Goal: Ask a question

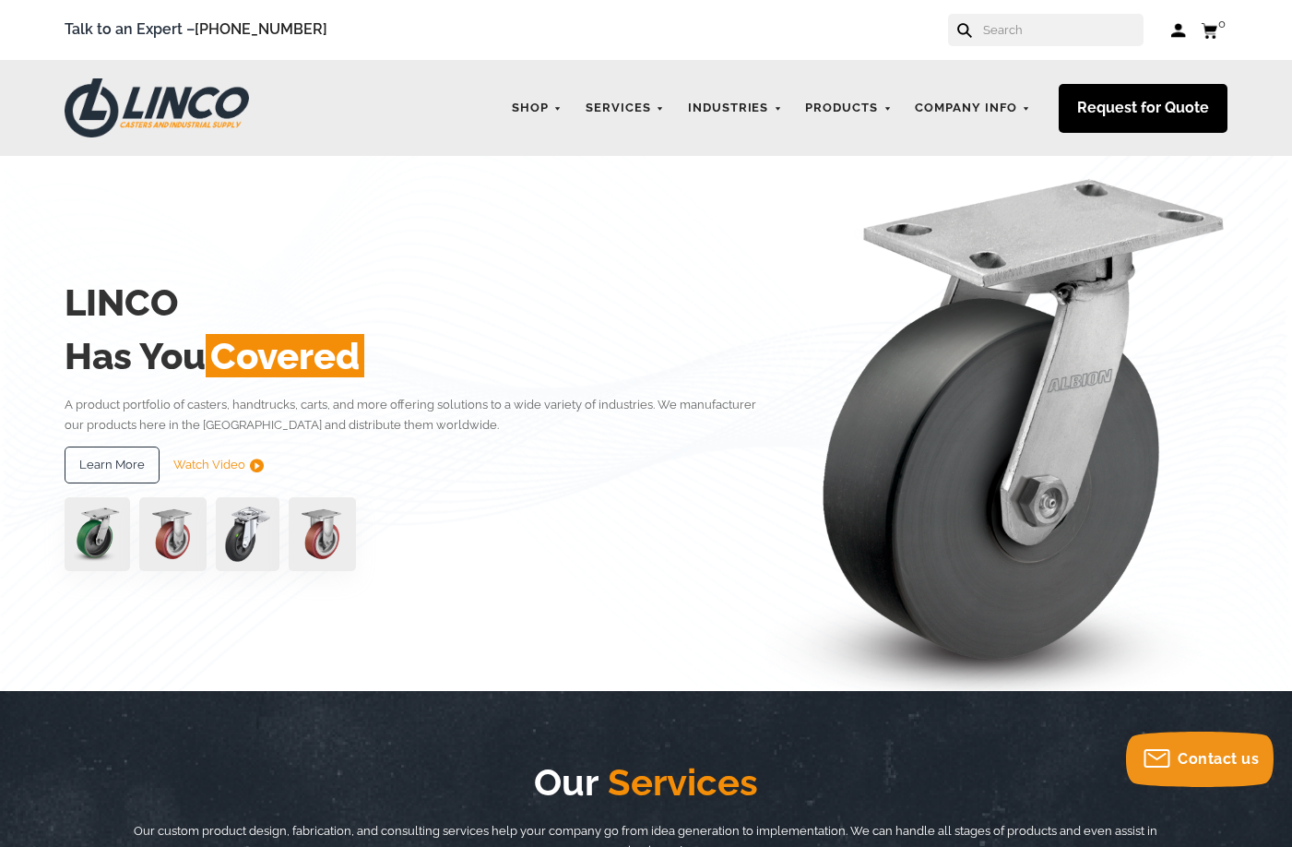
click at [1135, 118] on link "Request for Quote" at bounding box center [1143, 108] width 169 height 49
click at [1138, 106] on link "Request for Quote" at bounding box center [1143, 108] width 169 height 49
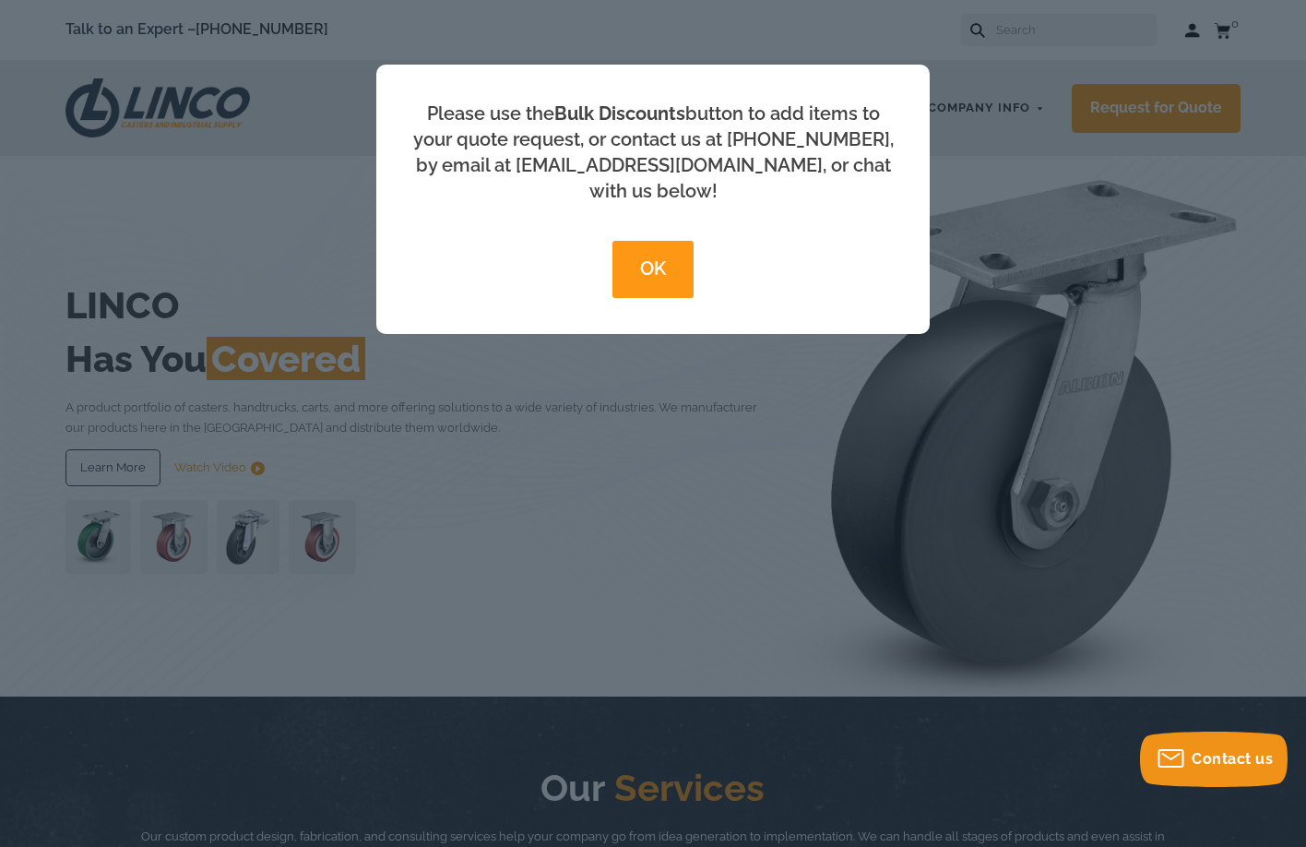
click at [626, 241] on button "OK" at bounding box center [652, 269] width 80 height 57
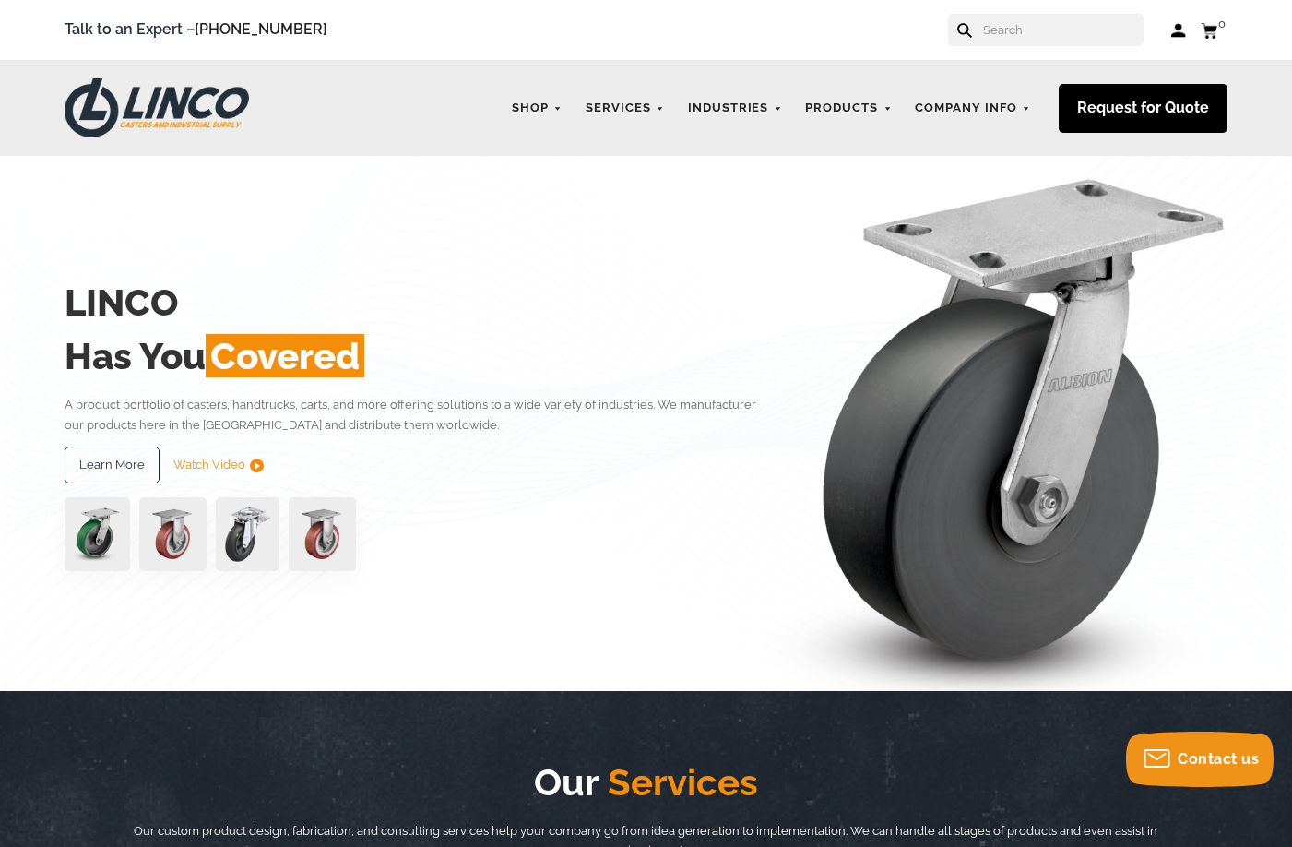
click at [1154, 104] on link "Request for Quote" at bounding box center [1143, 108] width 169 height 49
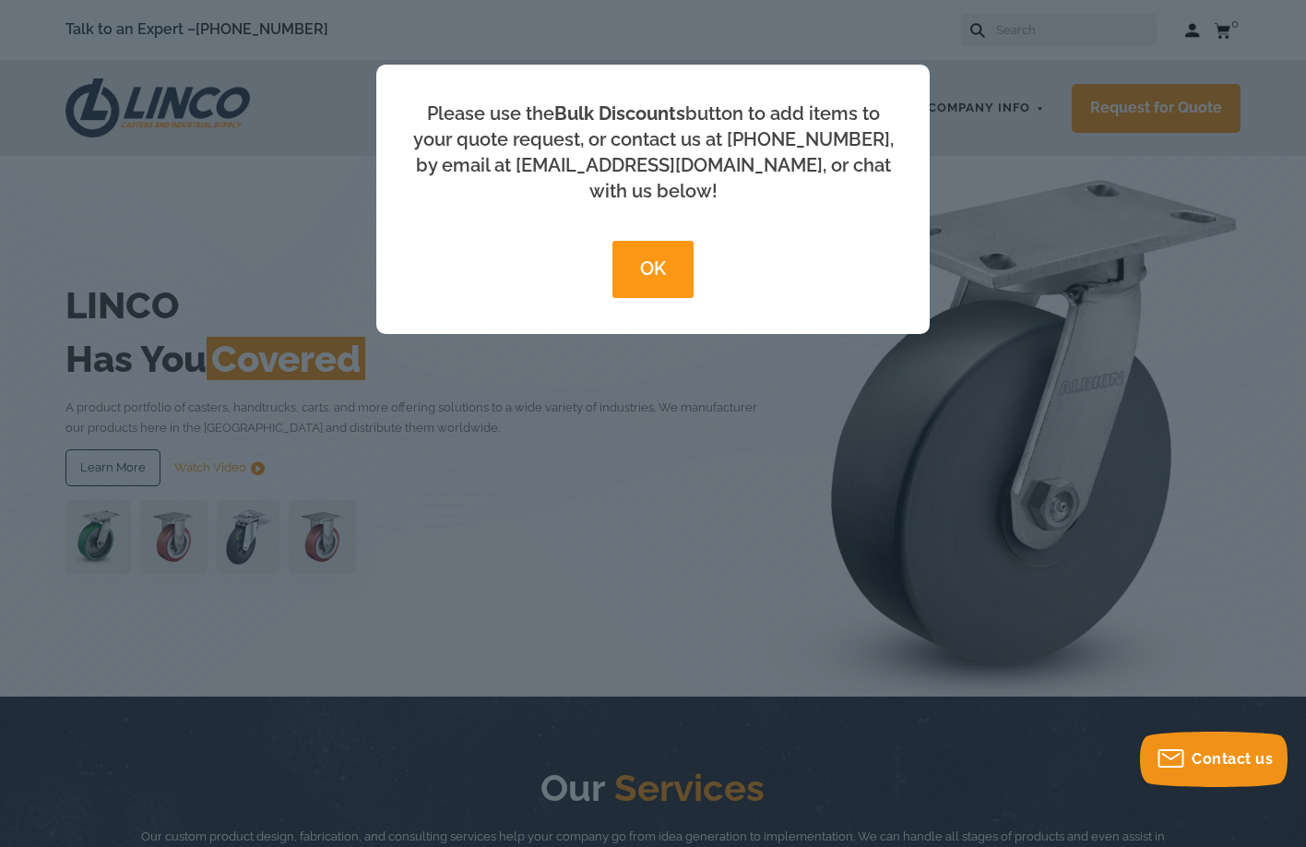
click at [692, 248] on button "OK" at bounding box center [652, 269] width 80 height 57
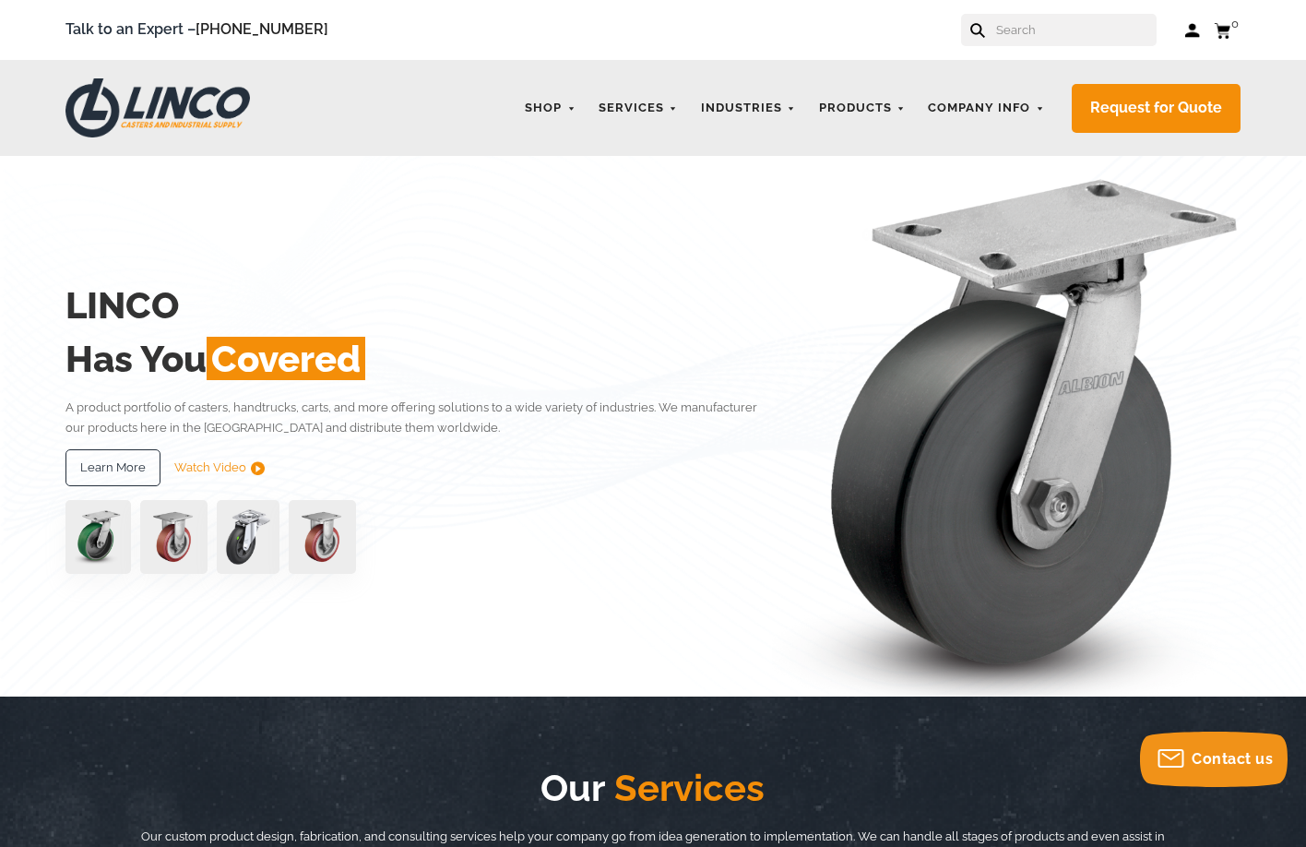
click at [653, 272] on div "OK" at bounding box center [653, 272] width 0 height 129
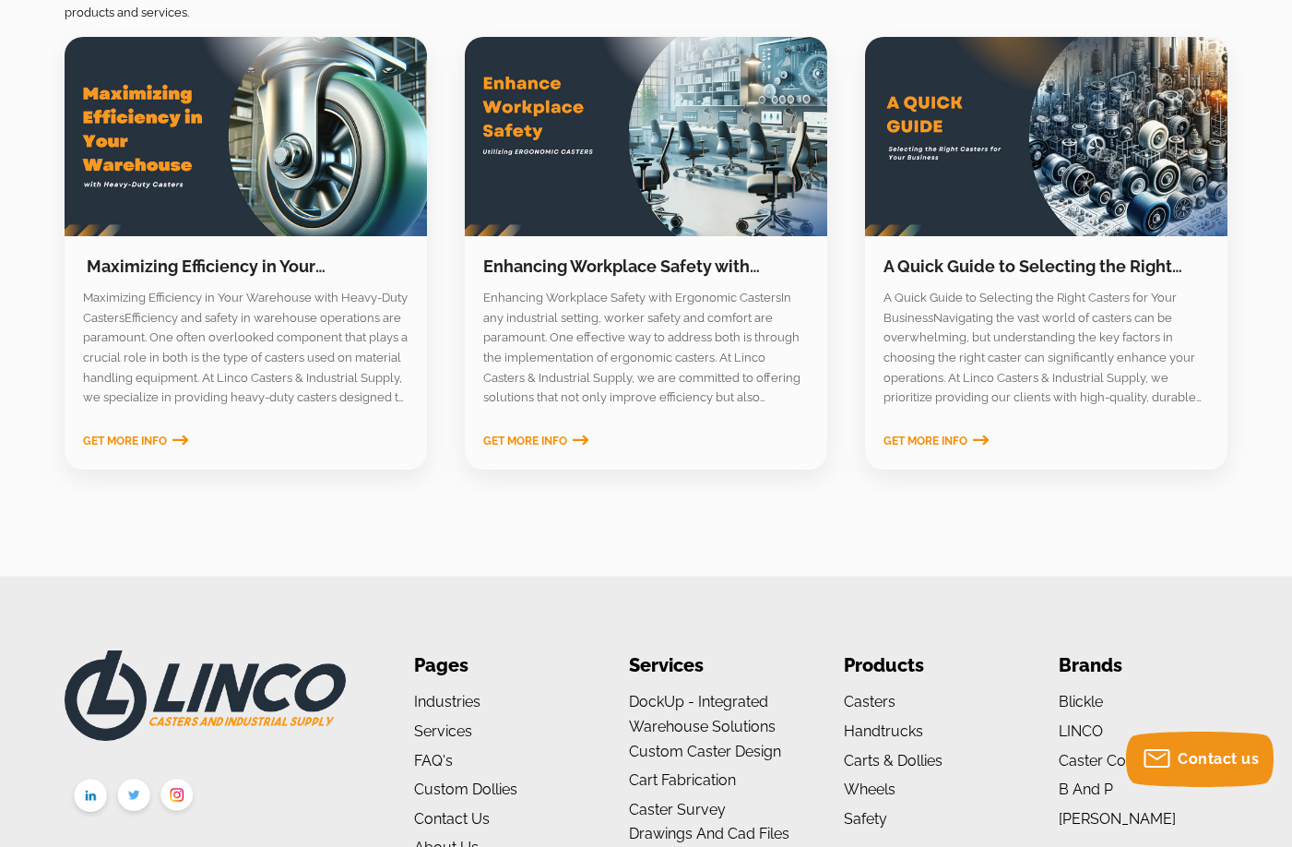
scroll to position [2894, 0]
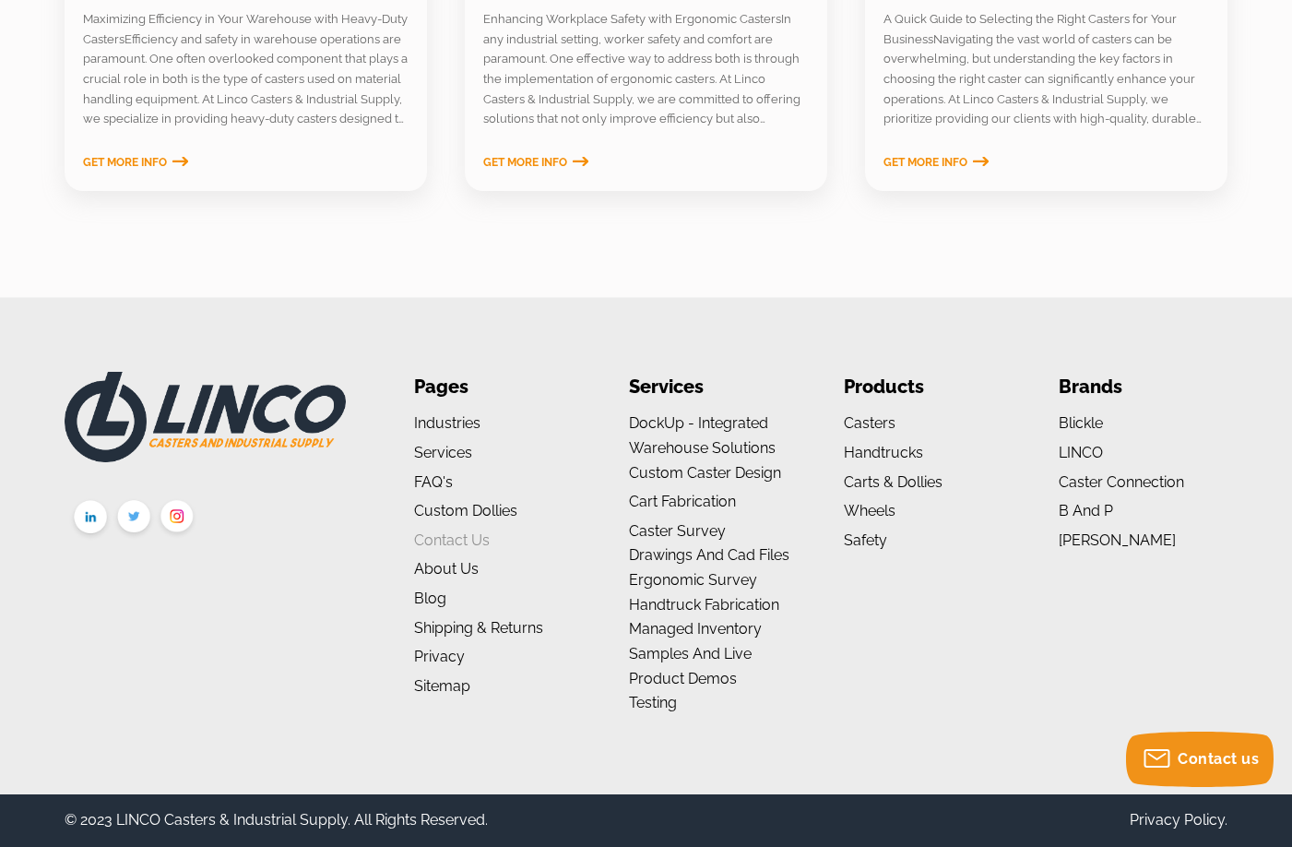
click at [455, 547] on link "Contact Us" at bounding box center [452, 540] width 76 height 18
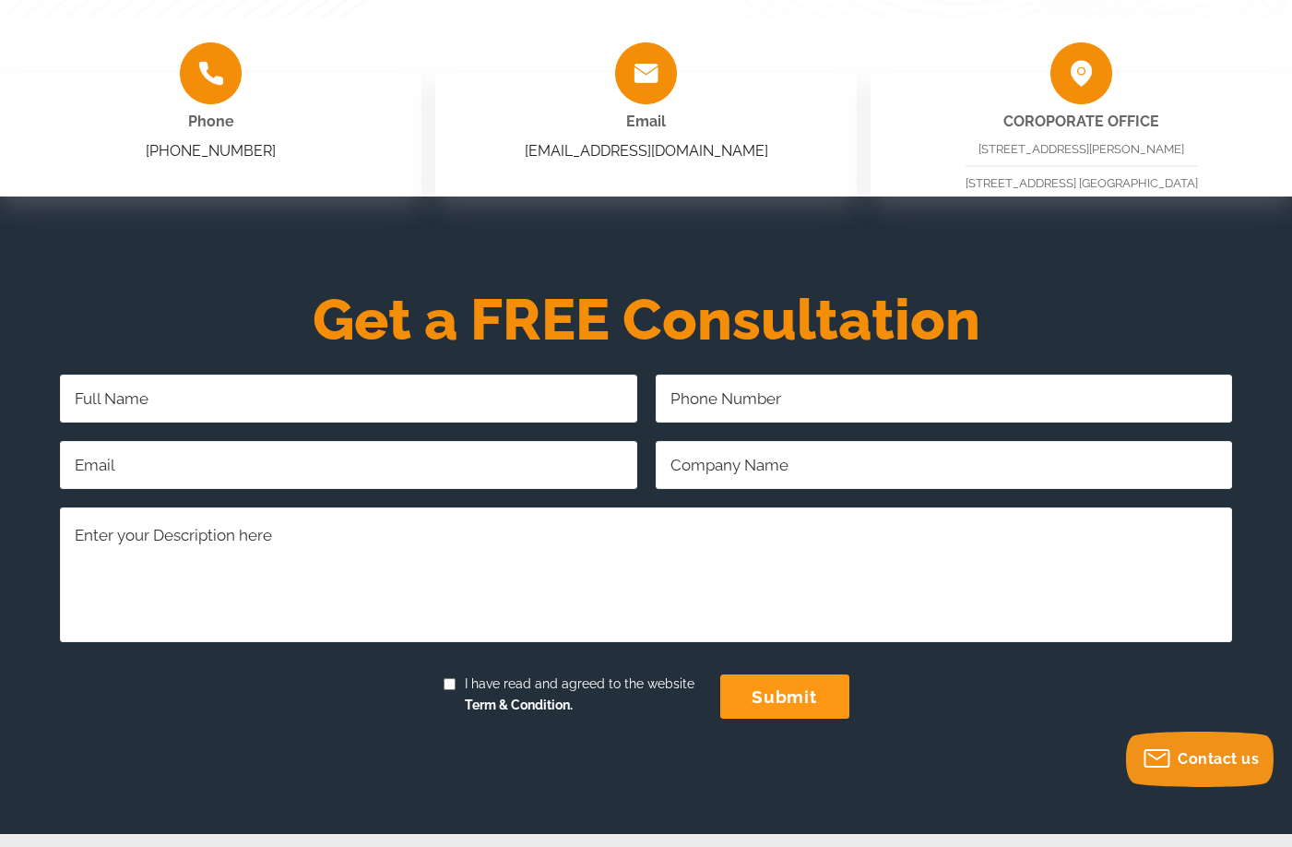
click at [276, 412] on input "Full Name Required" at bounding box center [348, 398] width 577 height 48
type input "Dale Galdo"
type input "8774843627"
type input "dalegaldoworkonline@gmail.com"
type input "MapAgency.com"
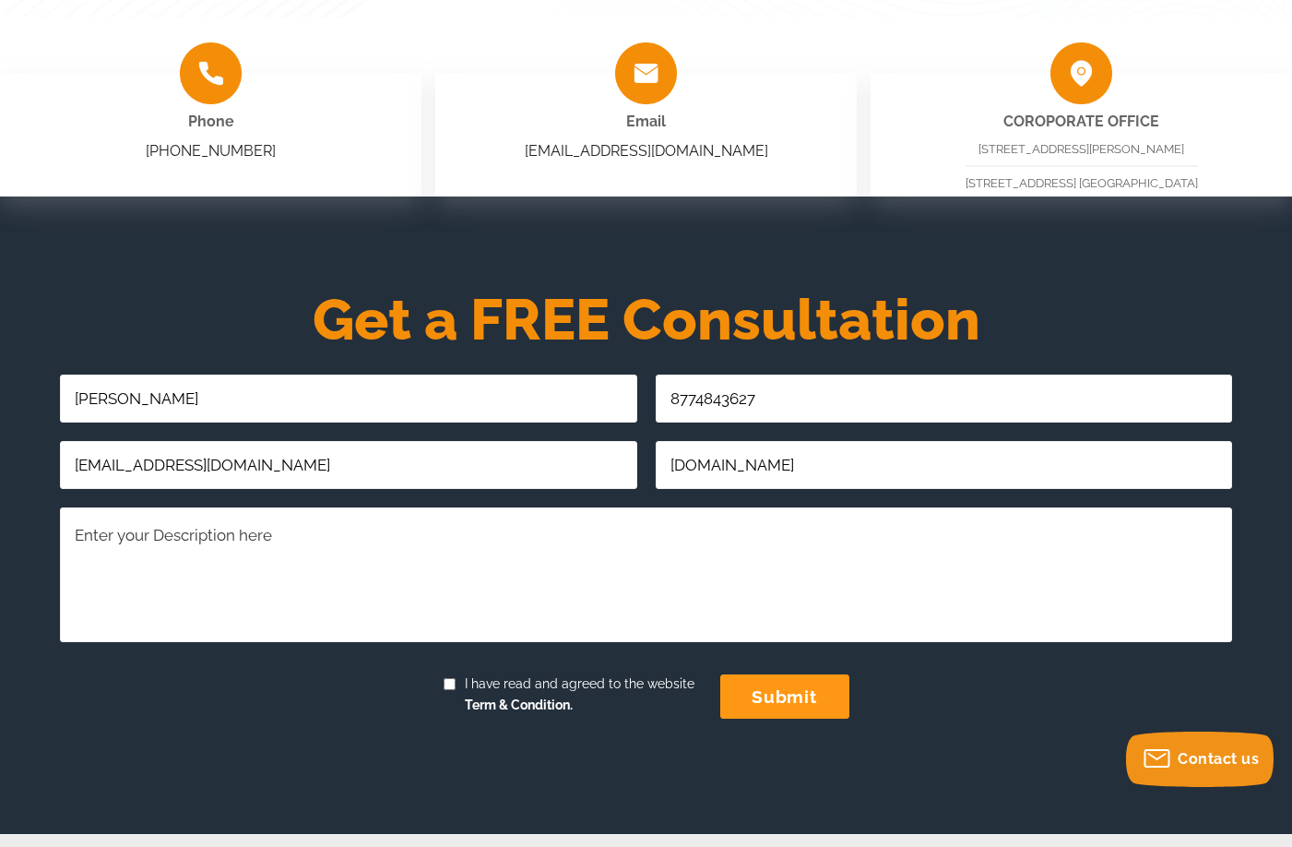
click at [449, 557] on textarea "Comments/Questions Required" at bounding box center [646, 574] width 1172 height 134
paste textarea "https://www.hoffmeyerco.com/"
type textarea "https://www.hoffmeyerco.com/"
drag, startPoint x: 480, startPoint y: 572, endPoint x: -78, endPoint y: 571, distance: 557.9
click at [0, 571] on html "menu search cart cart-close right wishlist arrow-down star star-empty chevron-r…" at bounding box center [646, 460] width 1292 height 1843
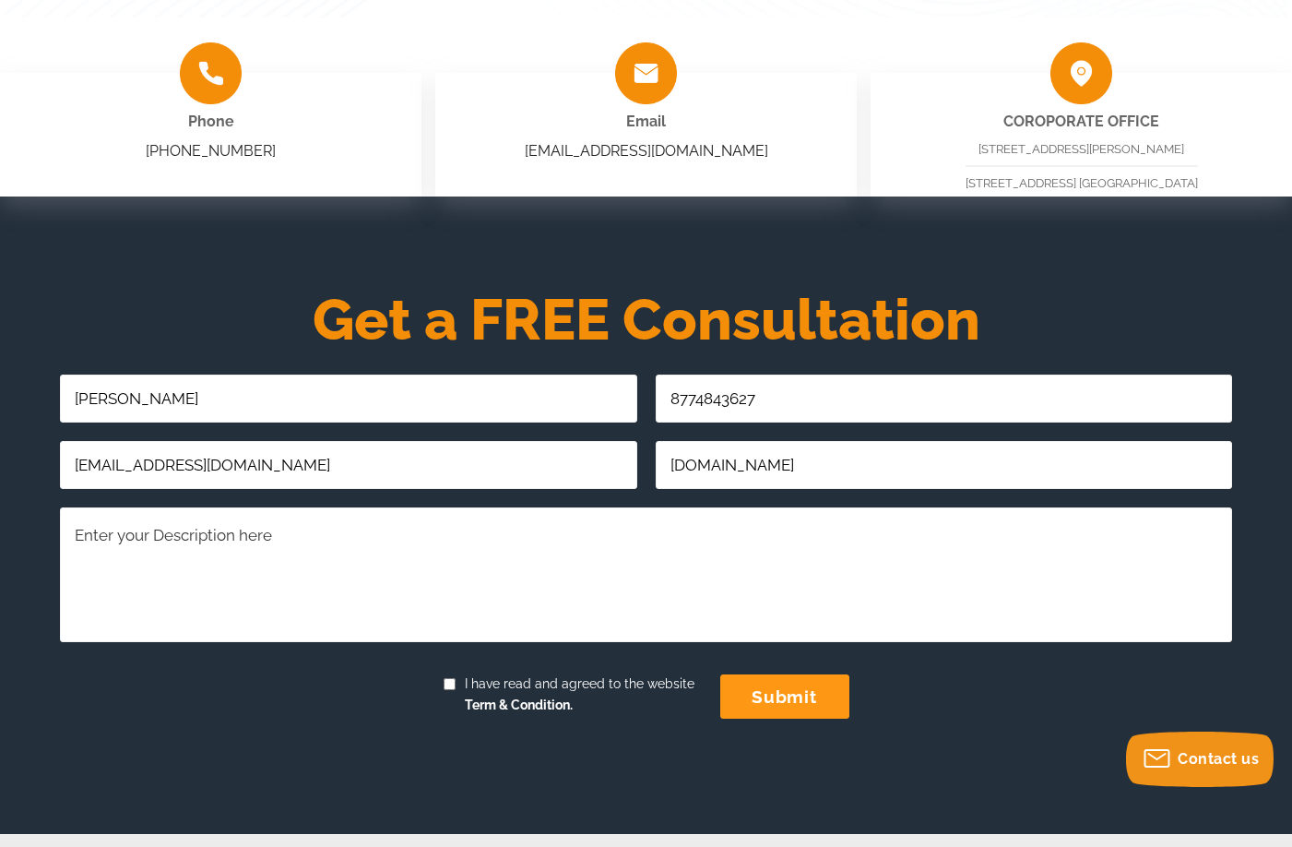
click at [99, 560] on textarea "Comments/Questions Required" at bounding box center [646, 574] width 1172 height 134
paste textarea "Do you have any upcoming trainings?"
type textarea "Do you have any upcoming trainings?"
click at [761, 705] on input "submit" at bounding box center [784, 696] width 129 height 44
